Goal: Obtain resource: Obtain resource

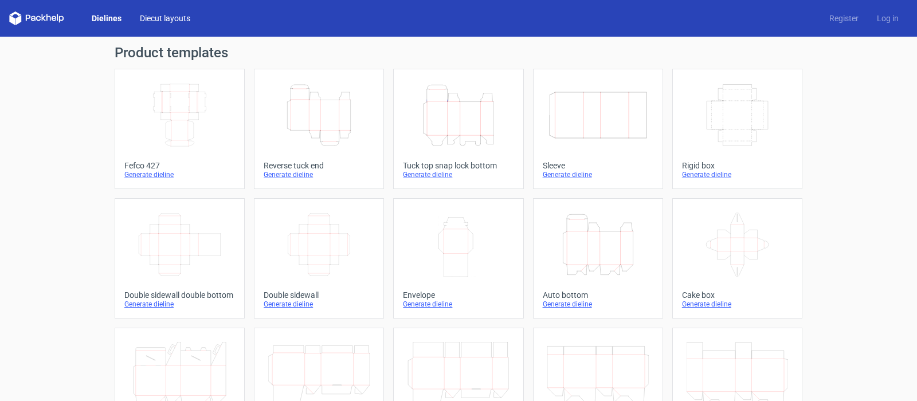
click at [161, 19] on link "Diecut layouts" at bounding box center [165, 18] width 69 height 11
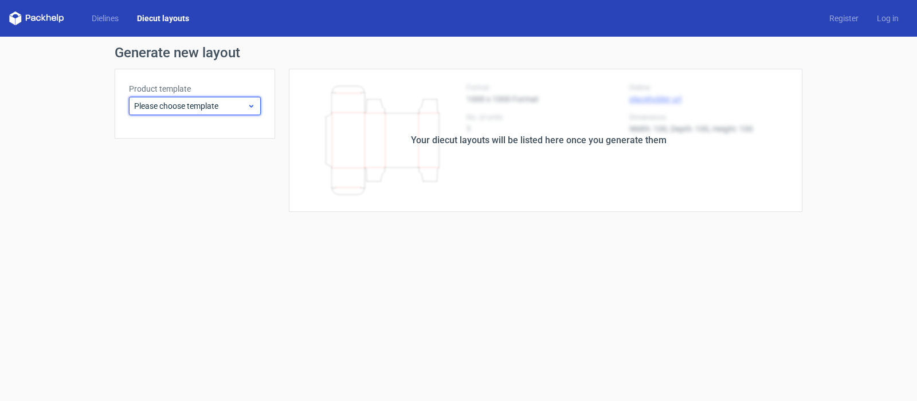
click at [181, 102] on span "Please choose template" at bounding box center [190, 105] width 113 height 11
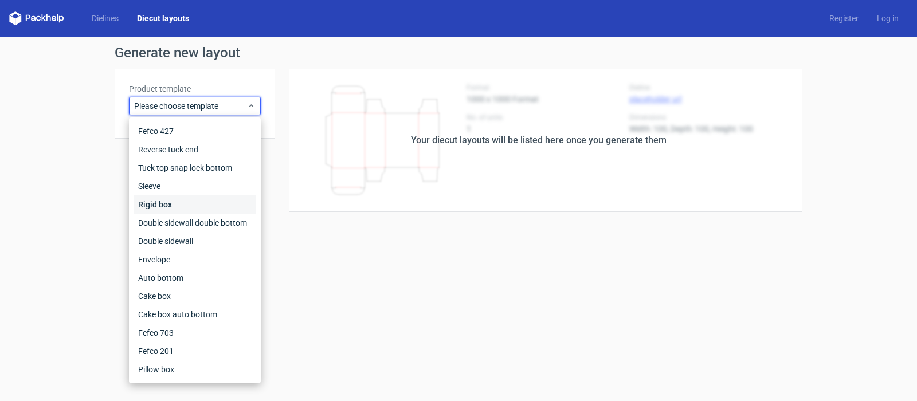
click at [162, 205] on div "Rigid box" at bounding box center [195, 205] width 123 height 18
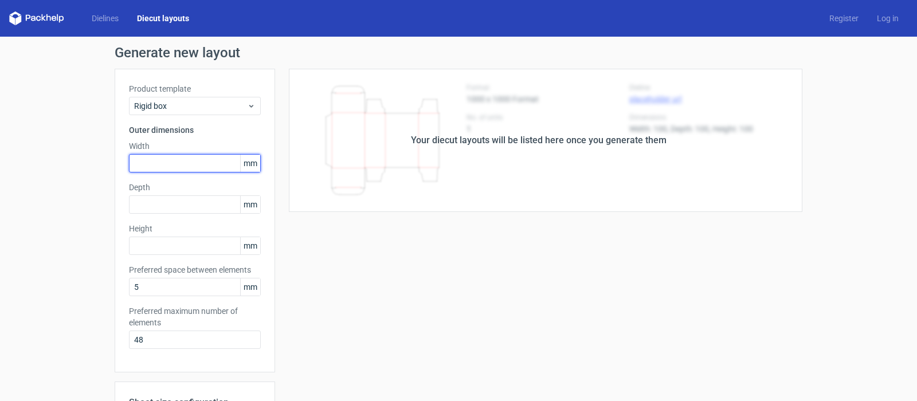
click at [143, 167] on input "text" at bounding box center [195, 163] width 132 height 18
type input "280"
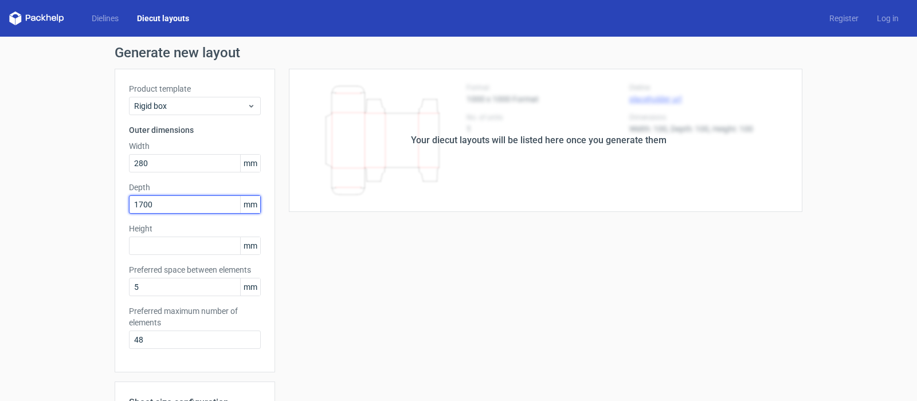
type input "1700"
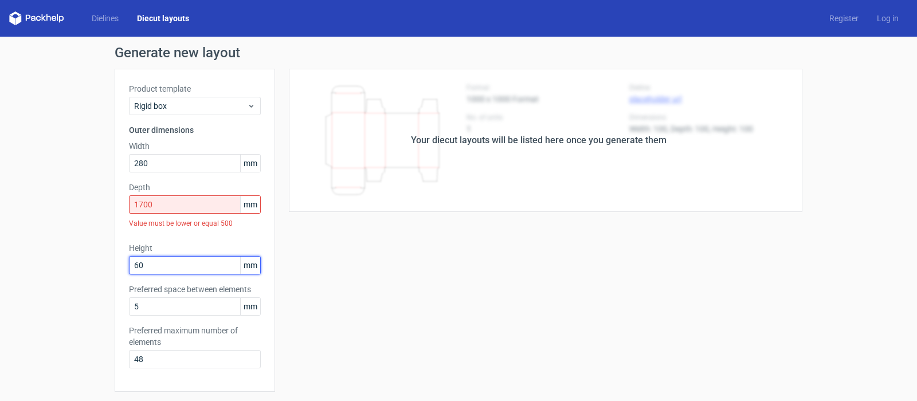
type input "60"
click at [149, 205] on input "1700" at bounding box center [195, 205] width 132 height 18
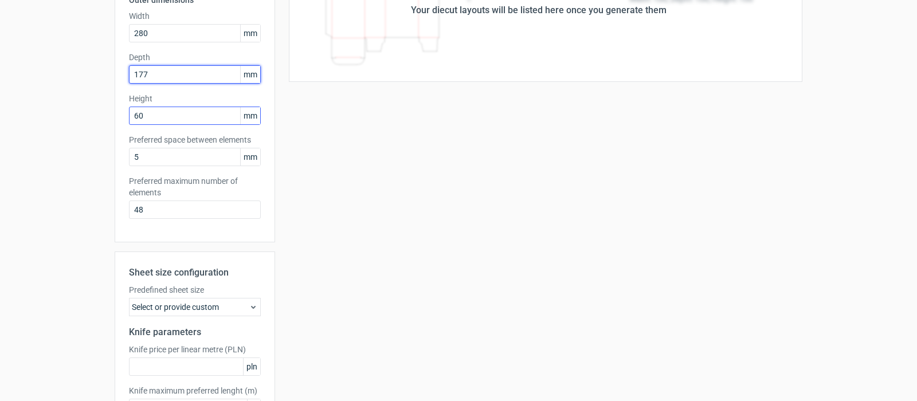
scroll to position [172, 0]
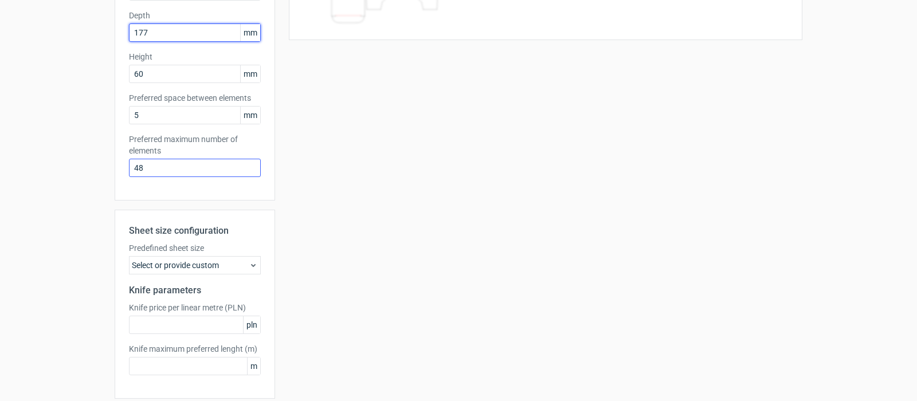
type input "177"
drag, startPoint x: 140, startPoint y: 167, endPoint x: 89, endPoint y: 171, distance: 51.2
click at [92, 171] on div "Generate new layout Product template Rigid box Outer dimensions Width 280 mm De…" at bounding box center [458, 155] width 917 height 581
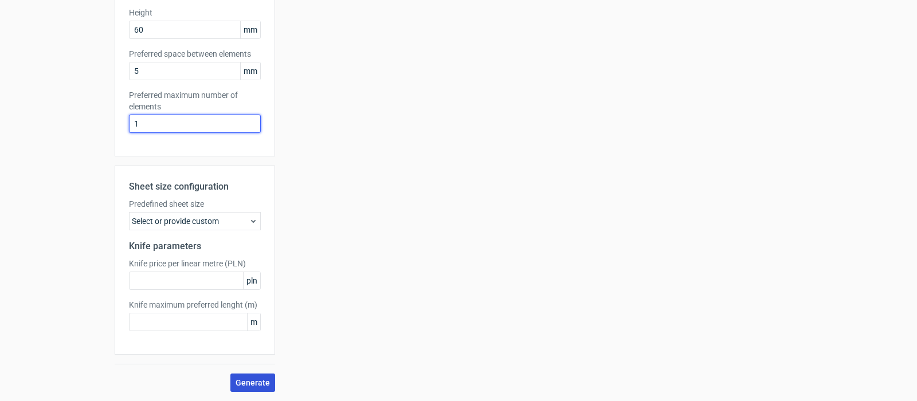
type input "1"
click at [242, 386] on span "Generate" at bounding box center [253, 383] width 34 height 8
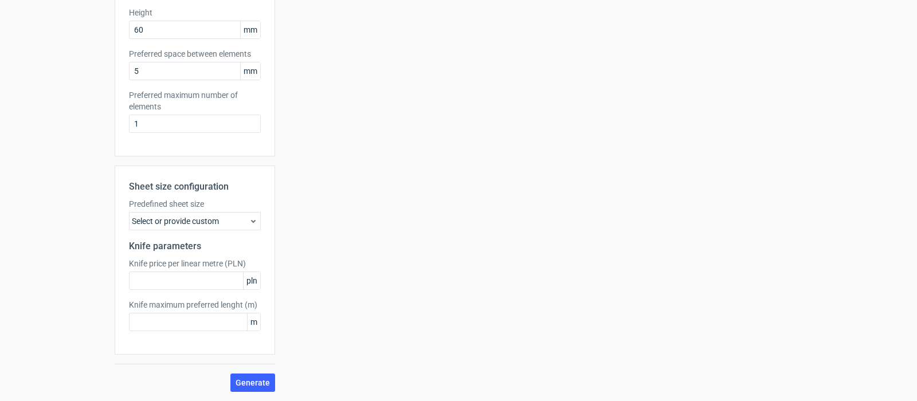
scroll to position [0, 0]
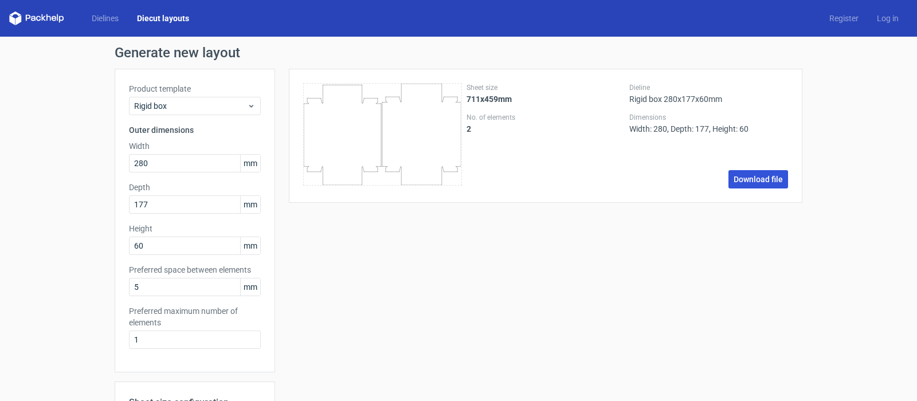
click at [749, 182] on link "Download file" at bounding box center [759, 179] width 60 height 18
